Goal: Book appointment/travel/reservation

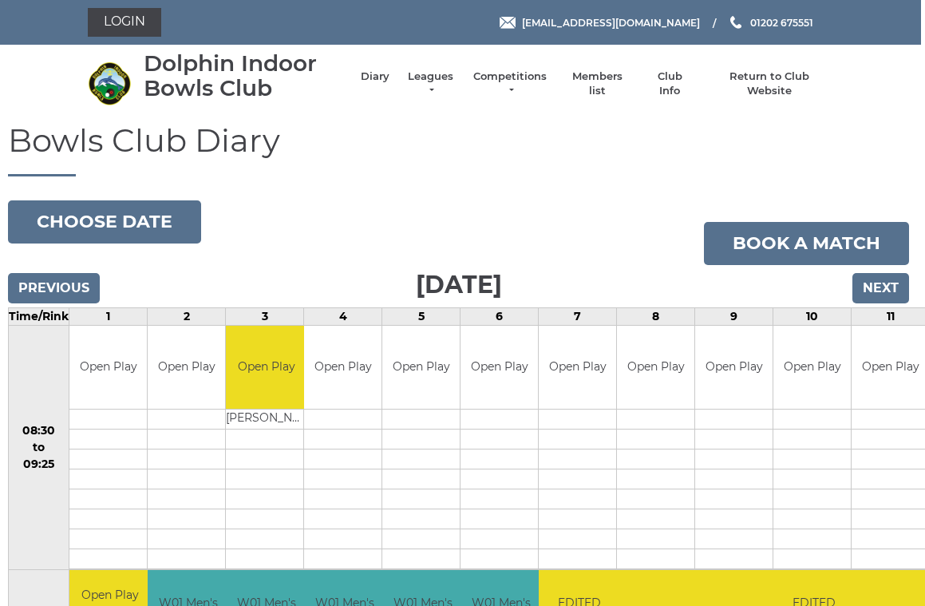
scroll to position [0, 3]
click at [894, 274] on input "Next" at bounding box center [882, 288] width 57 height 30
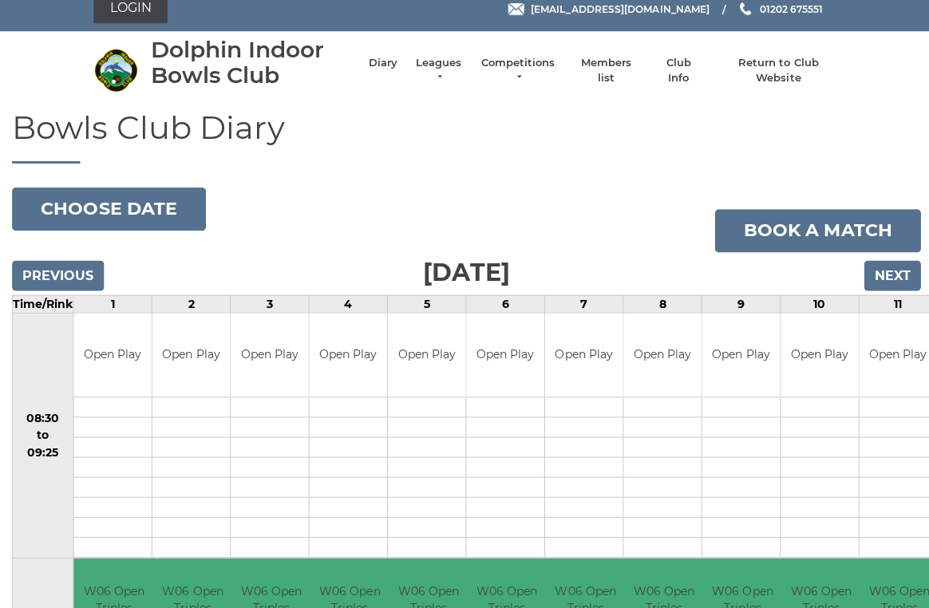
scroll to position [9, 0]
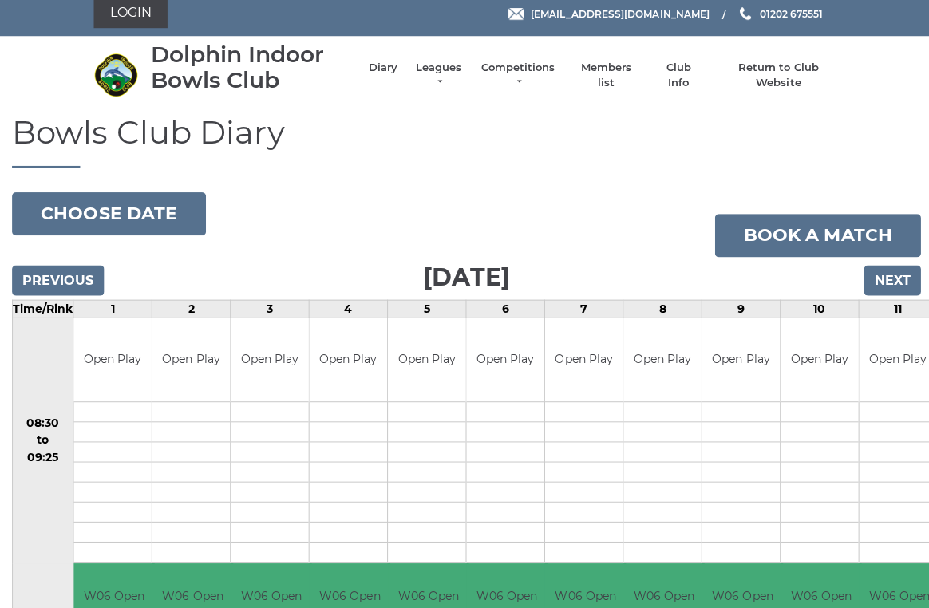
click at [895, 276] on input "Next" at bounding box center [889, 279] width 57 height 30
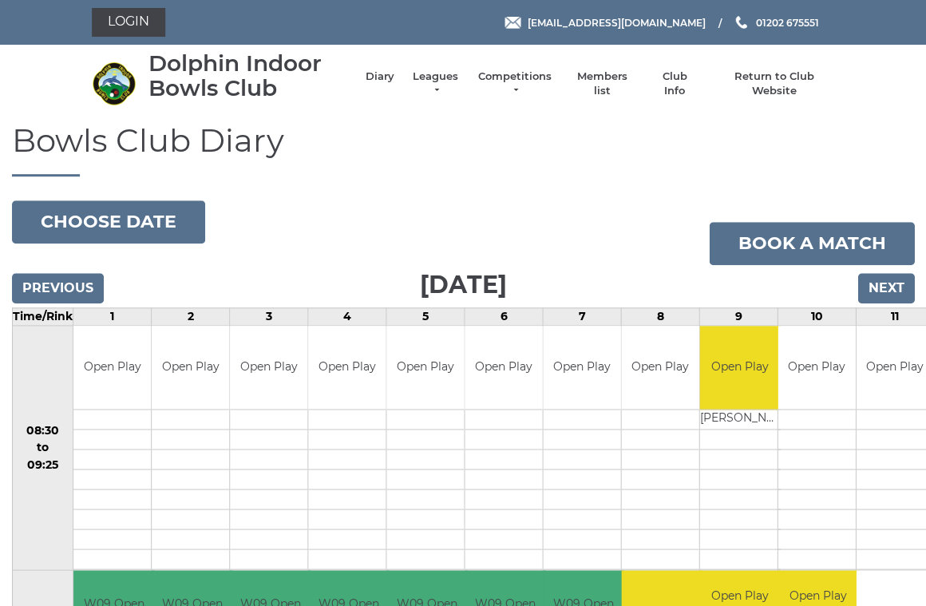
click at [60, 287] on input "Previous" at bounding box center [58, 288] width 92 height 30
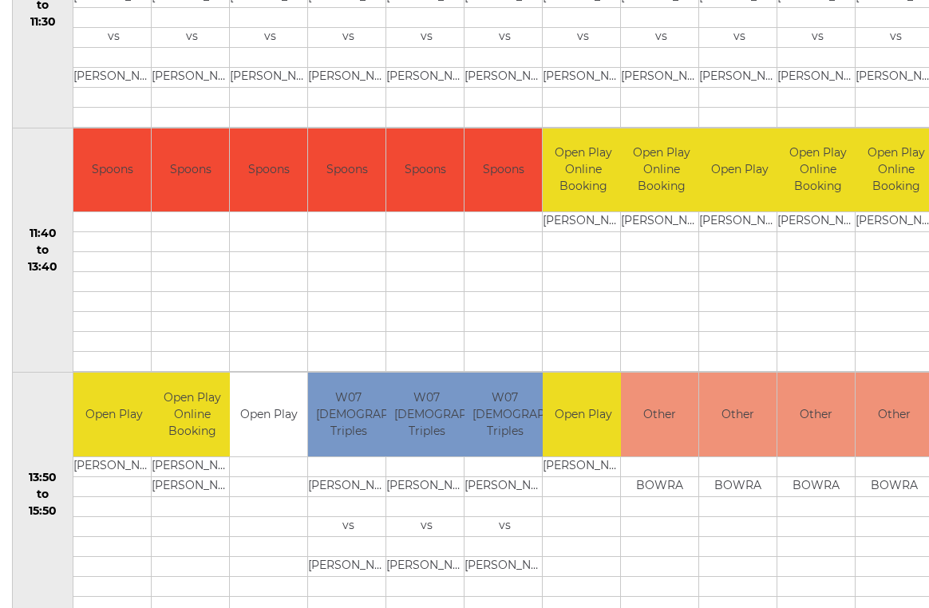
scroll to position [686, 0]
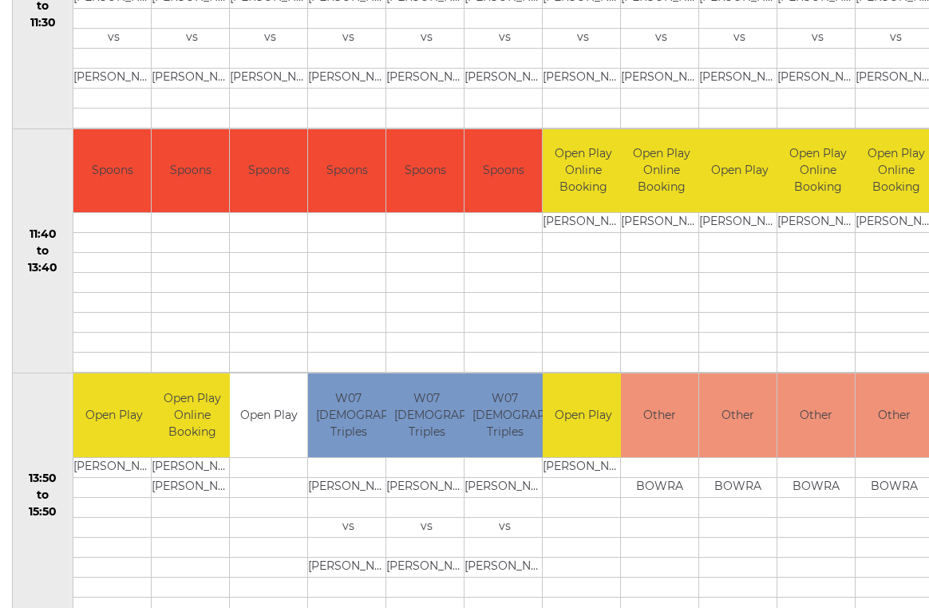
click at [8, 603] on div "Bowls Club Diary 2025-10-14 Choose date Book a match Tuesday 14th October 2025 …" at bounding box center [464, 395] width 929 height 1916
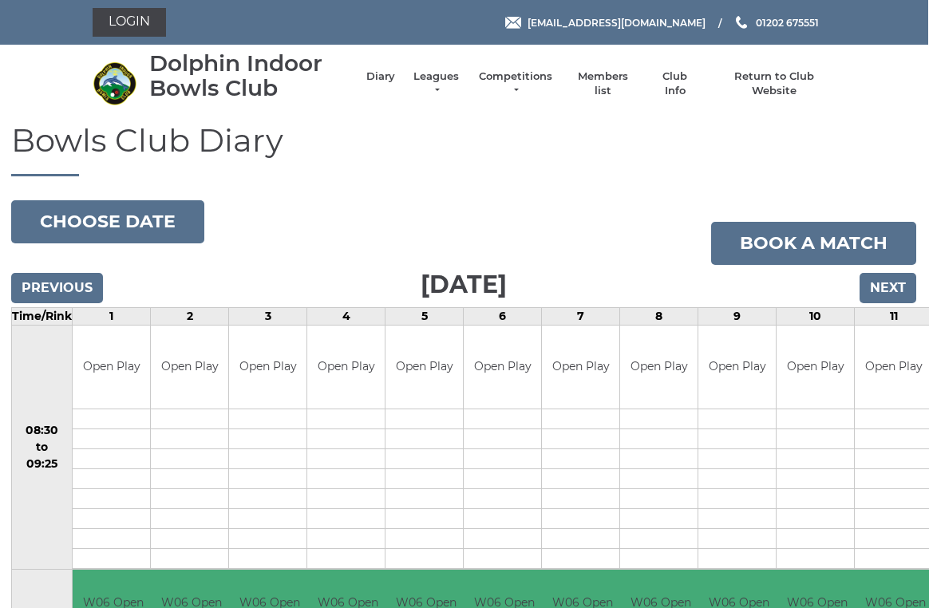
scroll to position [0, 2]
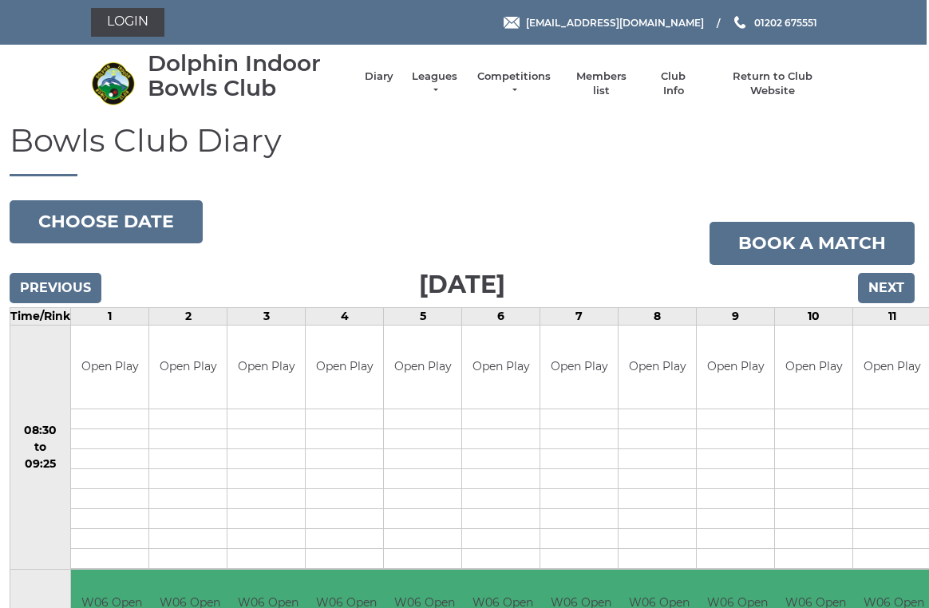
click at [900, 287] on input "Next" at bounding box center [886, 288] width 57 height 30
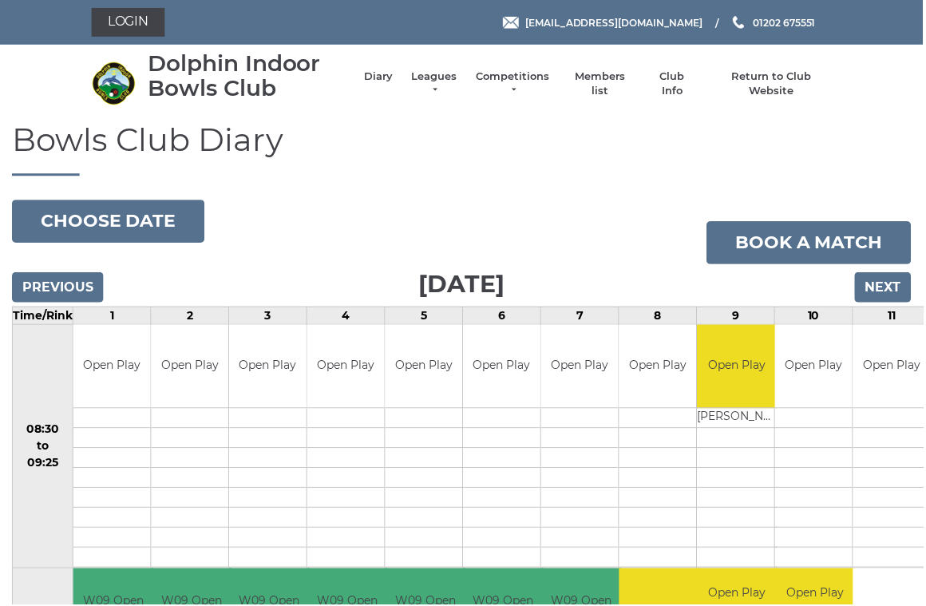
click at [55, 288] on input "Previous" at bounding box center [58, 288] width 92 height 30
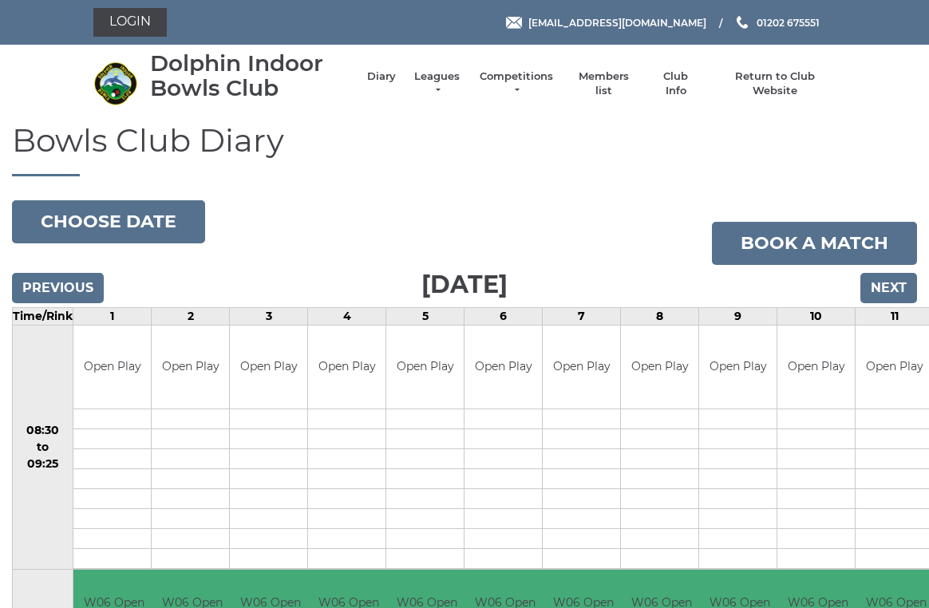
scroll to position [6, 0]
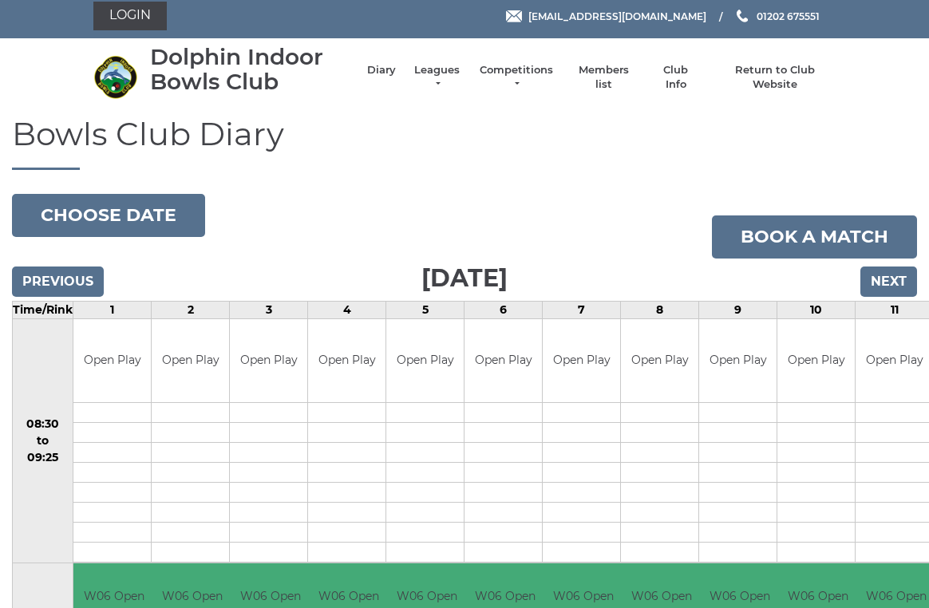
click at [59, 278] on input "Previous" at bounding box center [58, 282] width 92 height 30
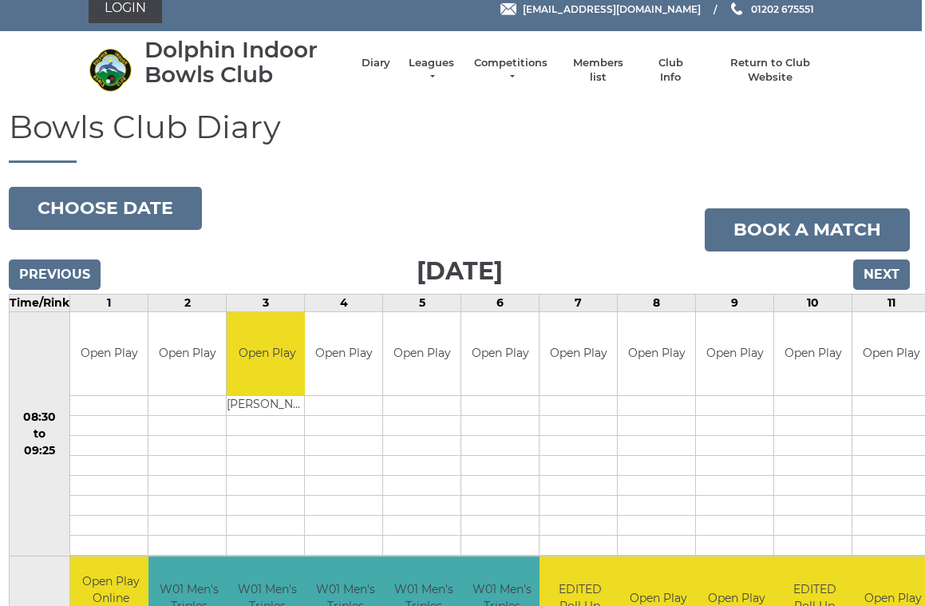
scroll to position [0, 3]
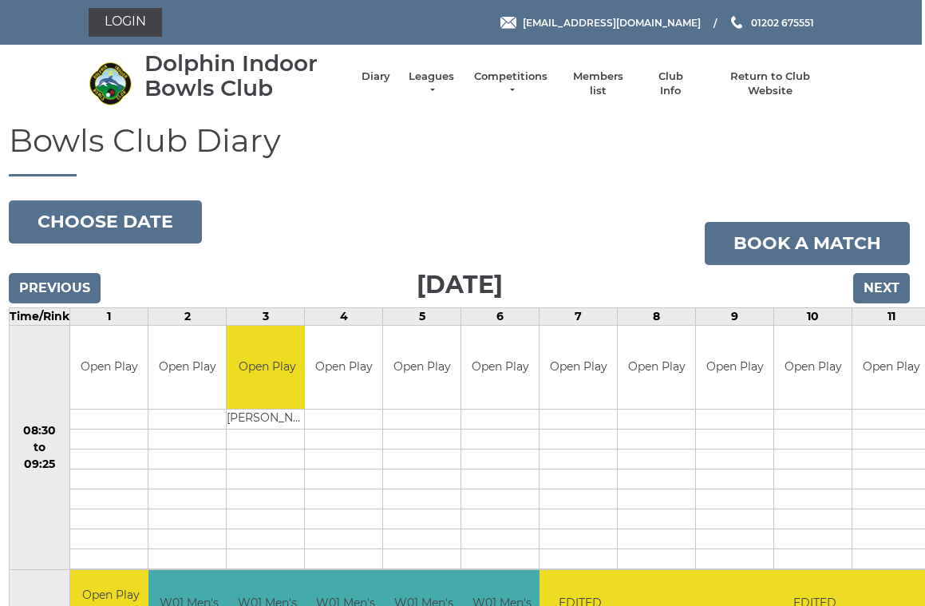
click at [899, 277] on input "Next" at bounding box center [882, 288] width 57 height 30
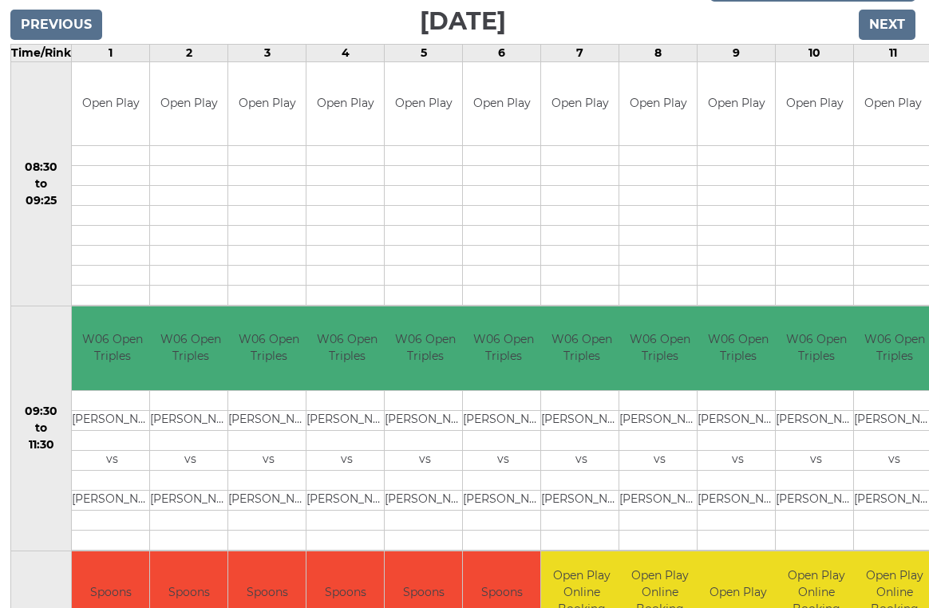
scroll to position [0, 2]
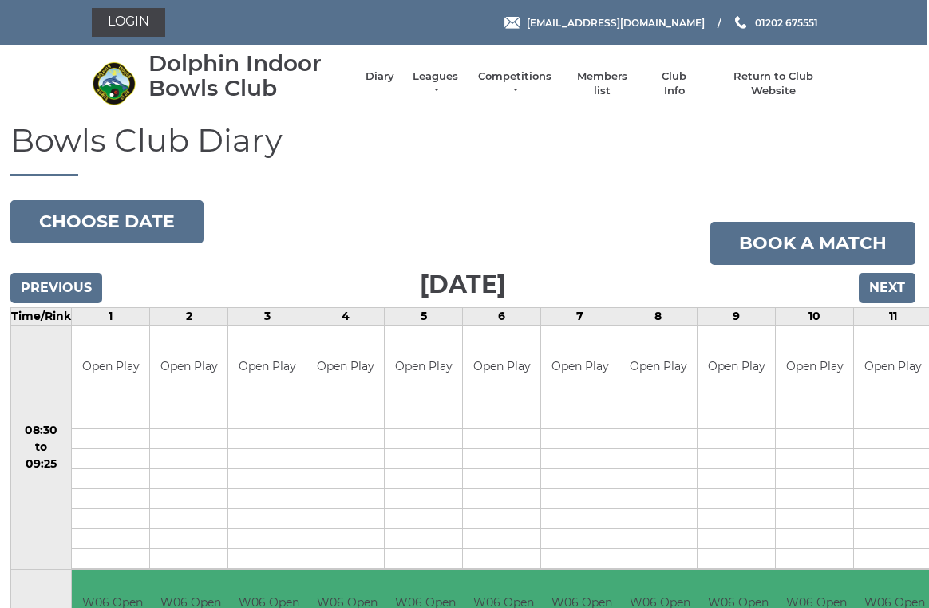
click at [901, 275] on input "Next" at bounding box center [887, 288] width 57 height 30
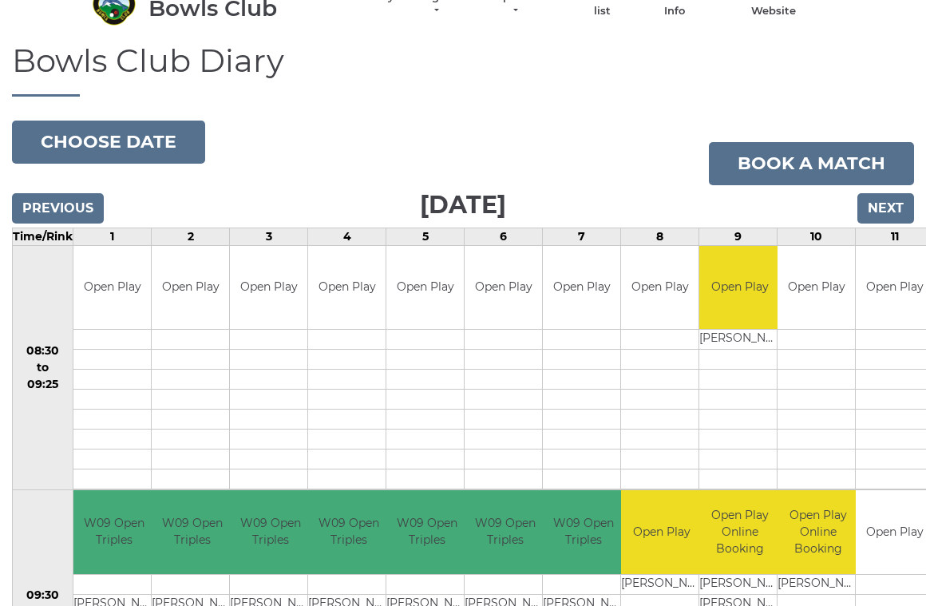
scroll to position [80, 0]
click at [898, 206] on input "Next" at bounding box center [886, 208] width 57 height 30
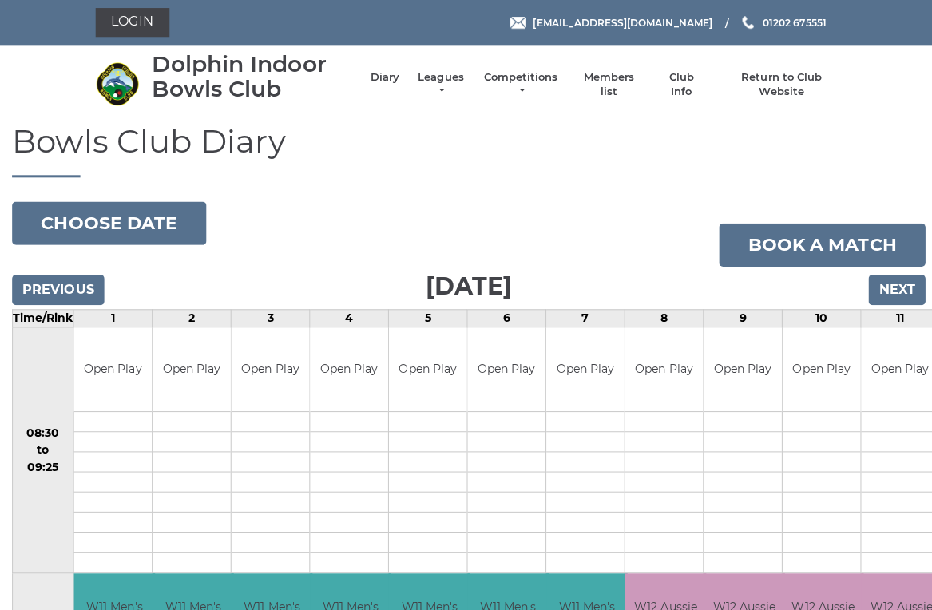
click at [908, 280] on input "Next" at bounding box center [891, 288] width 57 height 30
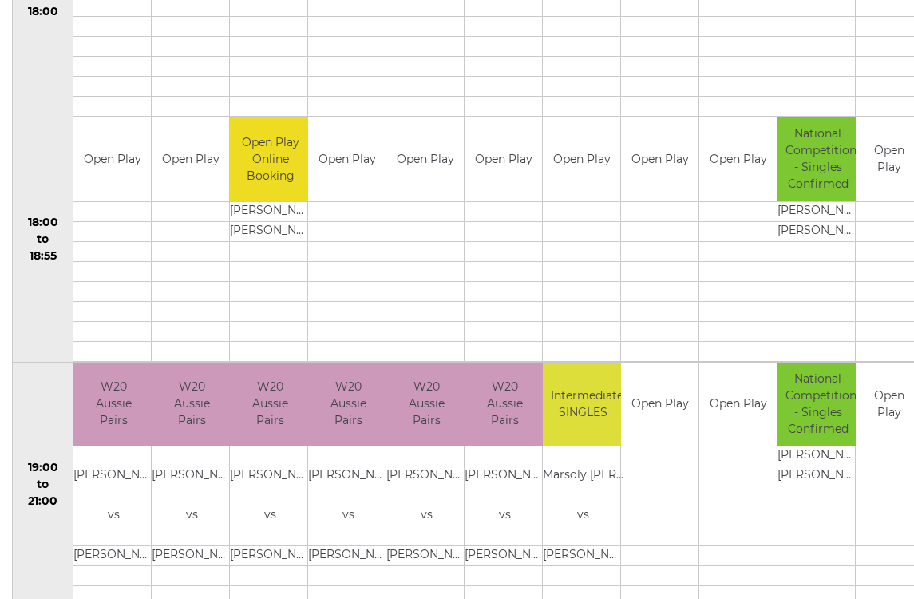
scroll to position [1432, 0]
